Goal: Obtain resource: Download file/media

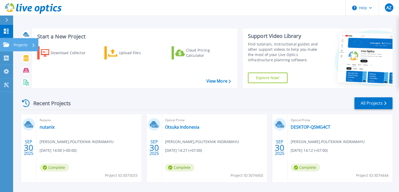
click at [2, 40] on link "Projects Projects" at bounding box center [6, 44] width 13 height 13
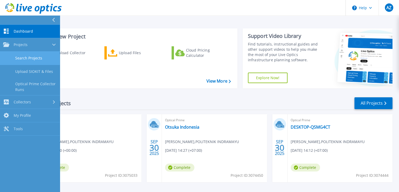
click at [12, 57] on link "Search Projects" at bounding box center [30, 57] width 60 height 13
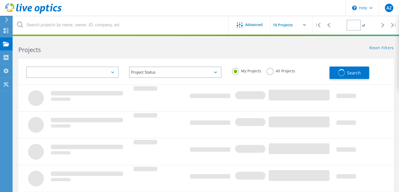
type input "1"
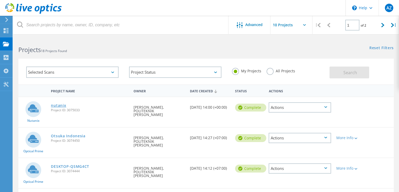
click at [58, 106] on link "nutanix" at bounding box center [58, 105] width 15 height 4
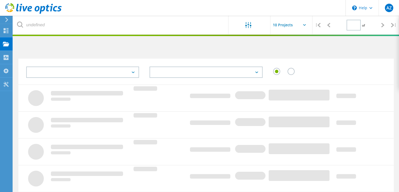
type input "1"
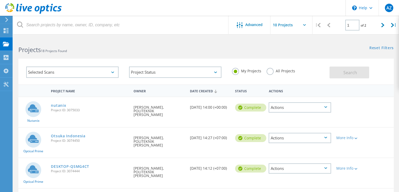
click at [36, 110] on circle at bounding box center [33, 109] width 16 height 16
click at [63, 108] on span "Project ID: 3075033" at bounding box center [89, 109] width 77 height 3
click at [62, 104] on link "nutanix" at bounding box center [58, 105] width 15 height 4
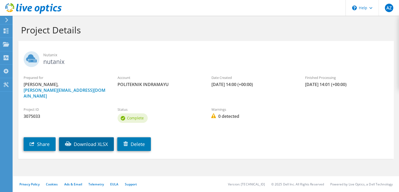
click at [84, 139] on link "Download XLSX" at bounding box center [86, 144] width 55 height 14
